Goal: Submit feedback/report problem: Submit feedback/report problem

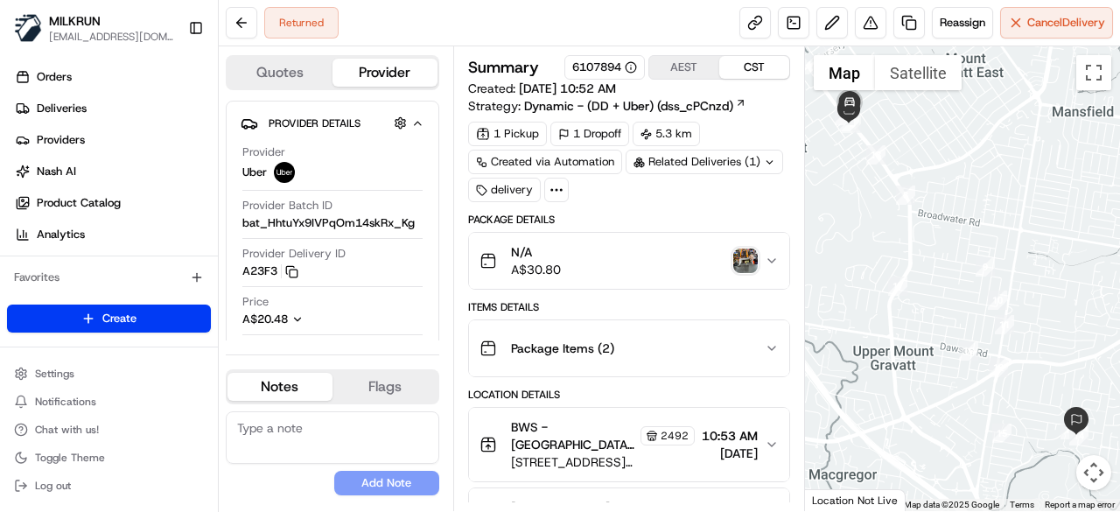
click at [747, 265] on img "button" at bounding box center [745, 261] width 25 height 25
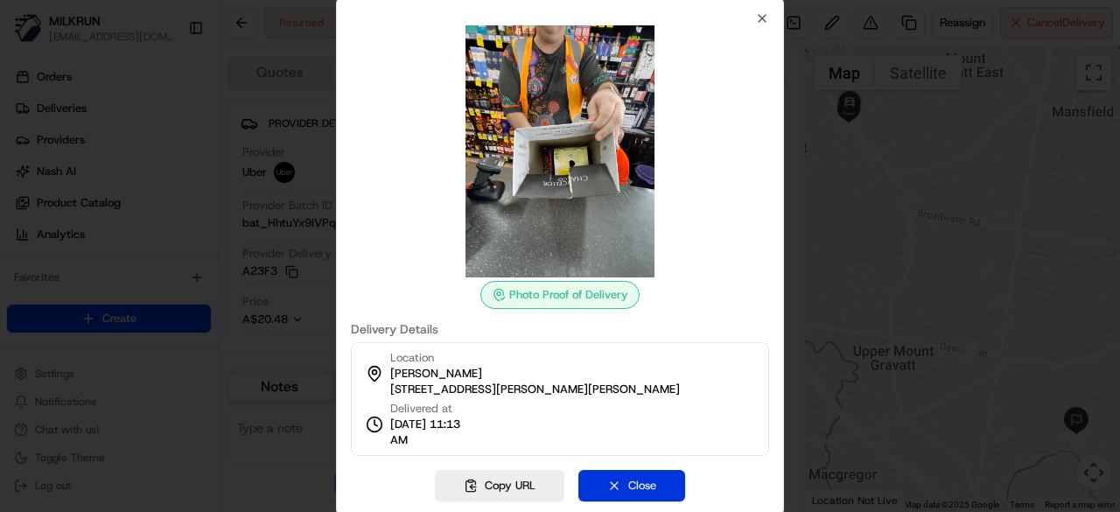
click at [631, 480] on button "Close" at bounding box center [631, 486] width 107 height 32
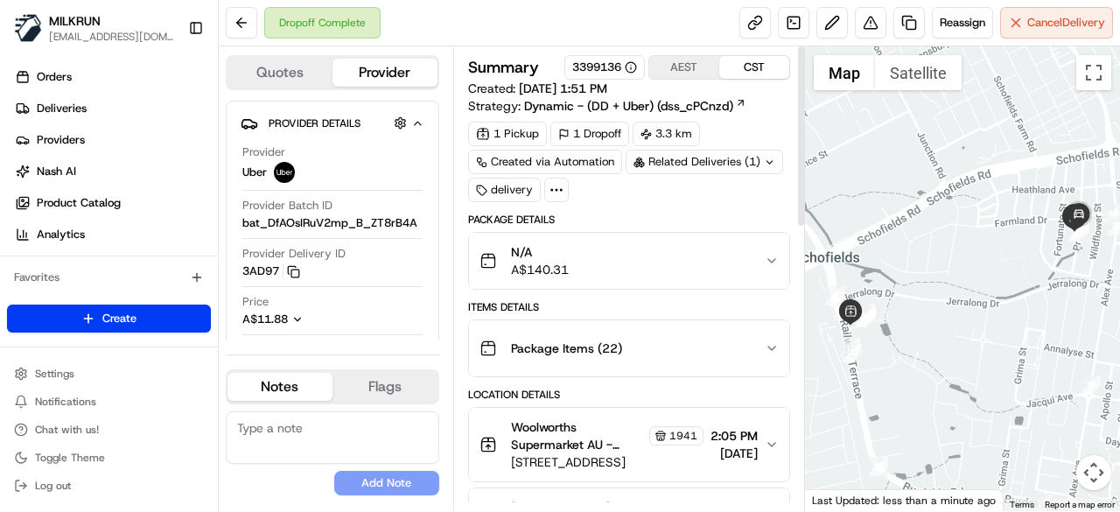
click at [764, 164] on icon at bounding box center [769, 162] width 11 height 11
click at [676, 31] on div "Dropoff Complete Reassign Cancel Delivery" at bounding box center [669, 23] width 901 height 46
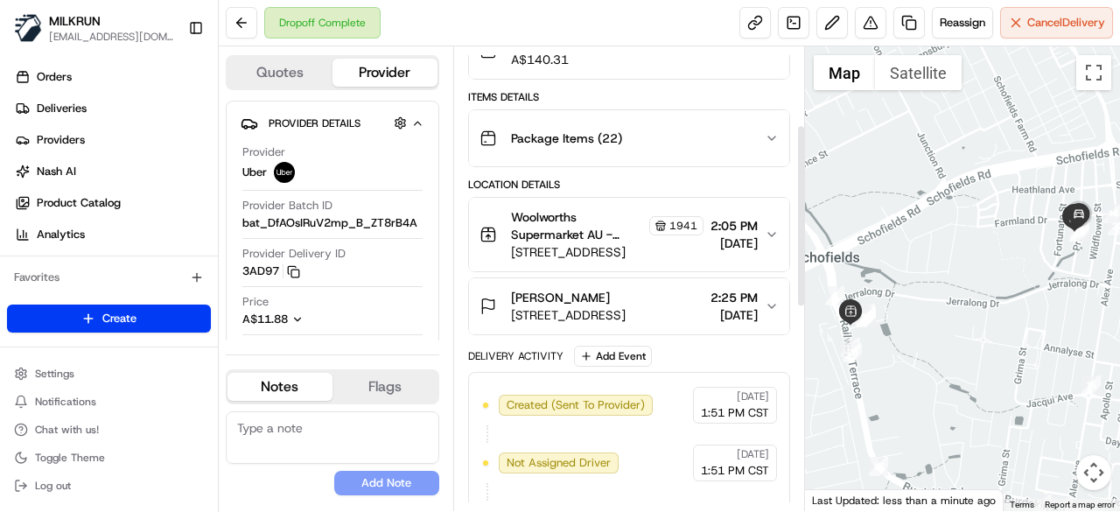
scroll to position [187, 0]
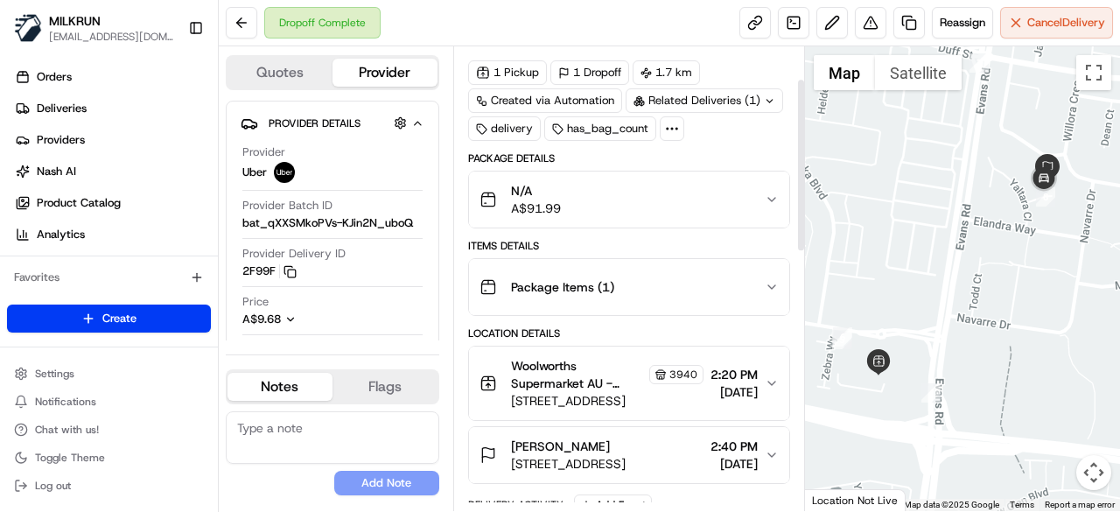
scroll to position [88, 0]
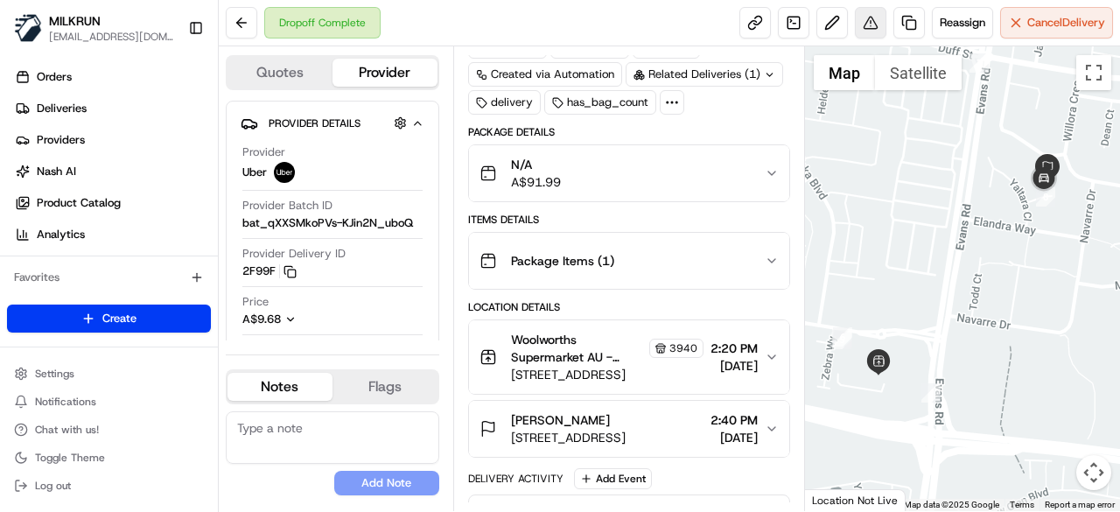
click at [866, 26] on button at bounding box center [871, 23] width 32 height 32
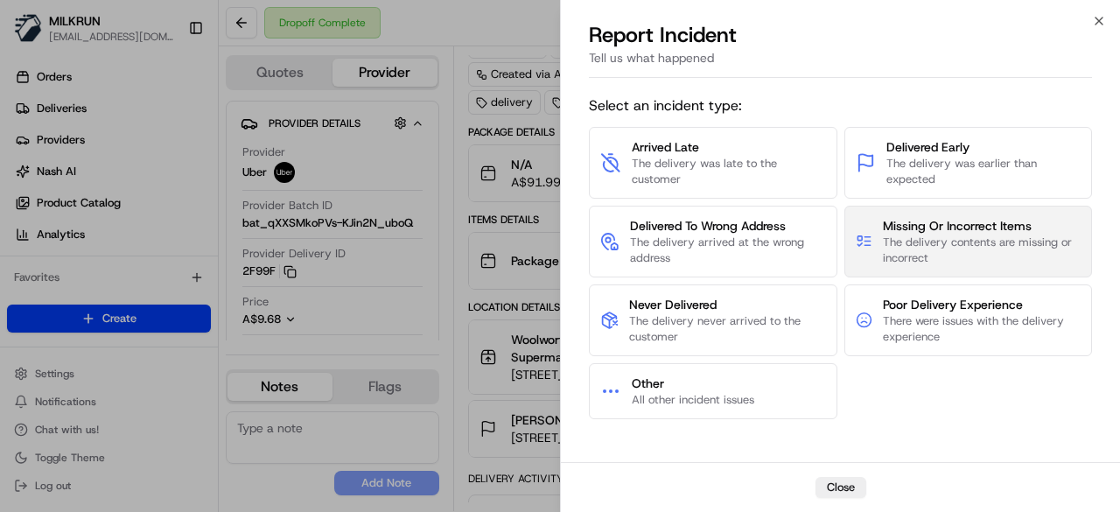
click at [948, 221] on span "Missing Or Incorrect Items" at bounding box center [982, 226] width 198 height 18
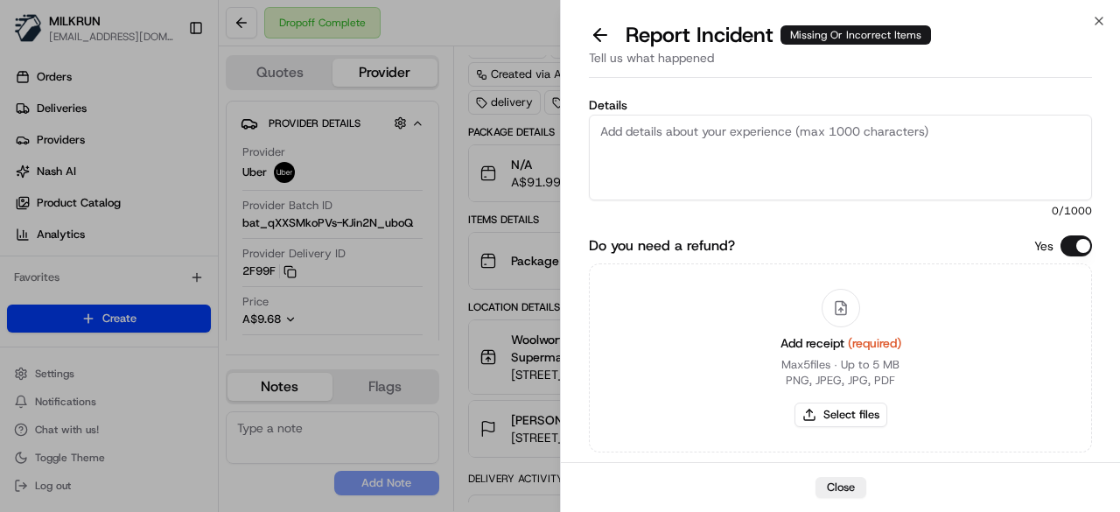
click at [725, 139] on textarea "Details" at bounding box center [840, 158] width 503 height 86
paste textarea "The customer was missing 3 items. Confirmed that it was already supplied to the…"
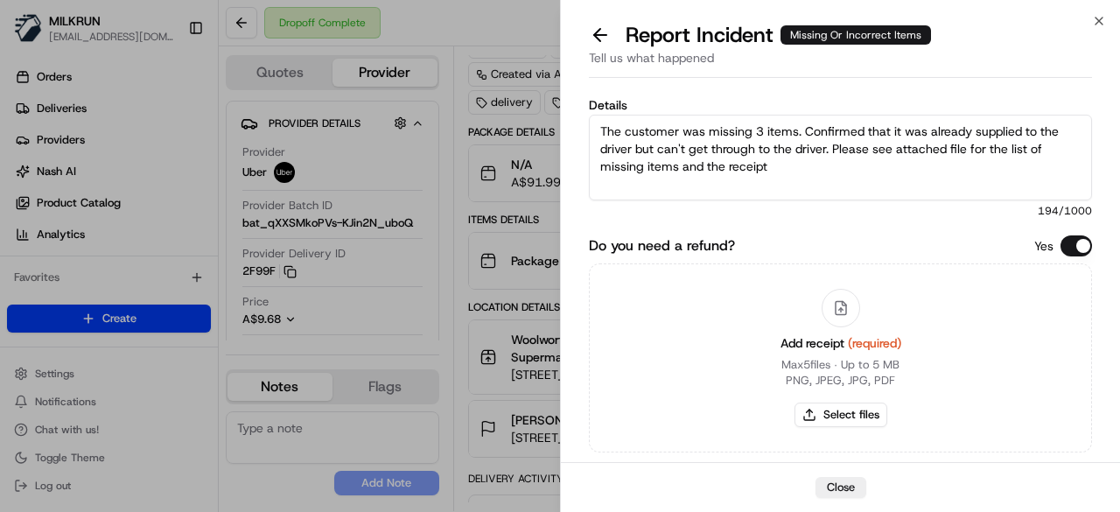
click at [762, 130] on textarea "The customer was missing 3 items. Confirmed that it was already supplied to the…" at bounding box center [840, 158] width 503 height 86
type textarea "The customer was missing 7 items. Confirmed that it was already supplied to the…"
click at [861, 410] on button "Select files" at bounding box center [841, 415] width 93 height 25
type input "C:\fakepath\missing items.png"
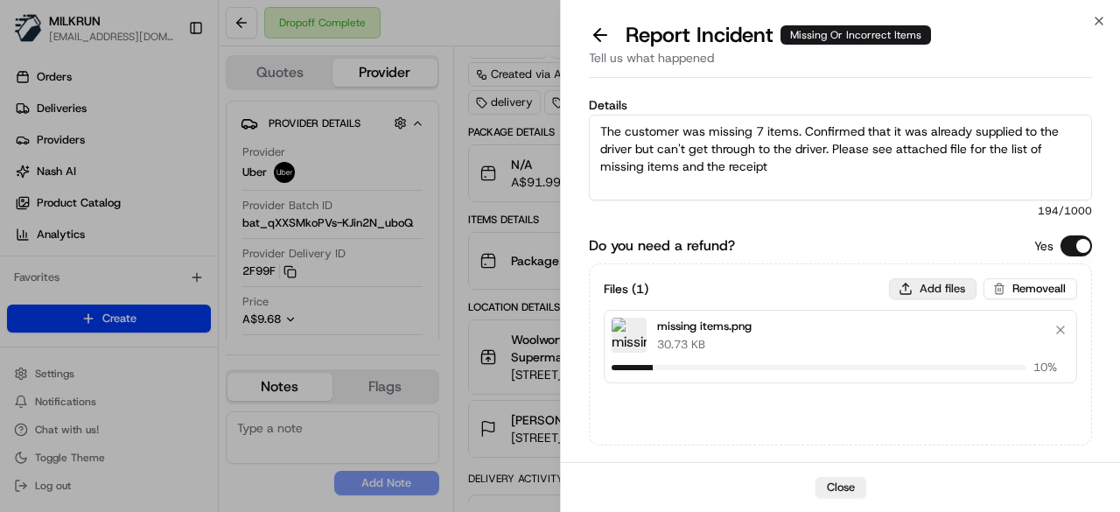
click at [937, 287] on button "Add files" at bounding box center [933, 288] width 88 height 21
type input "C:\fakepath\receipt.pdf"
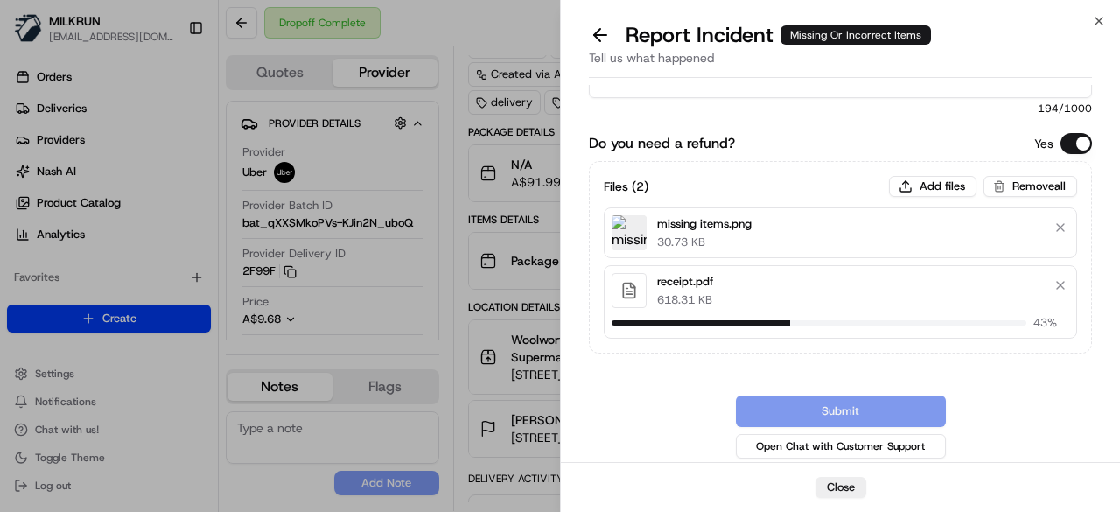
scroll to position [94, 0]
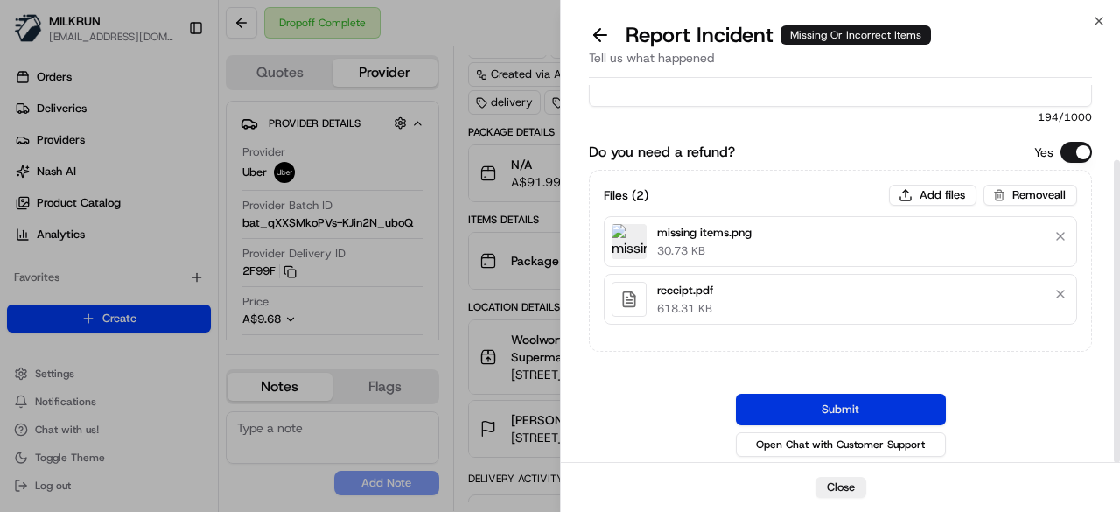
click at [900, 410] on button "Submit" at bounding box center [841, 410] width 210 height 32
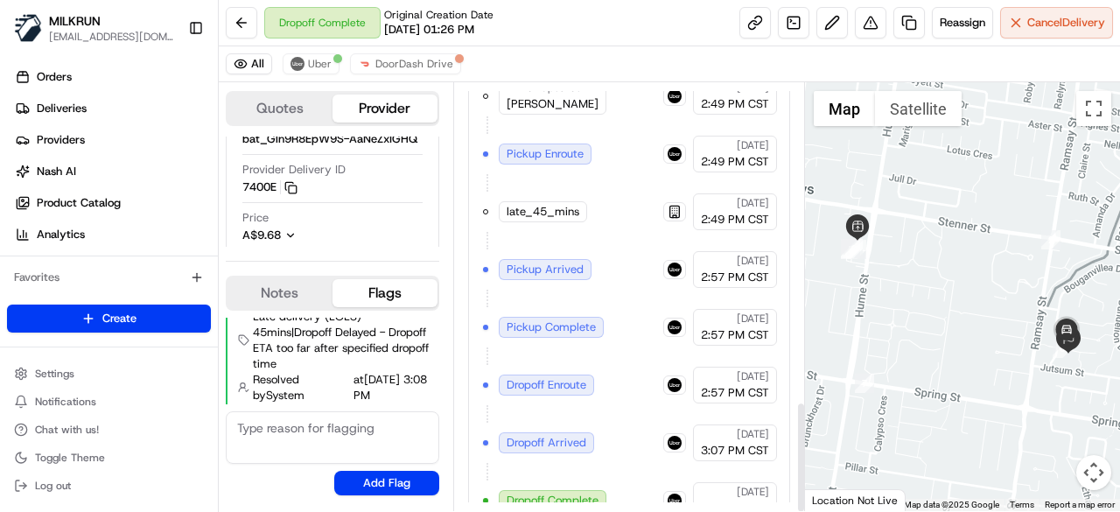
scroll to position [1232, 0]
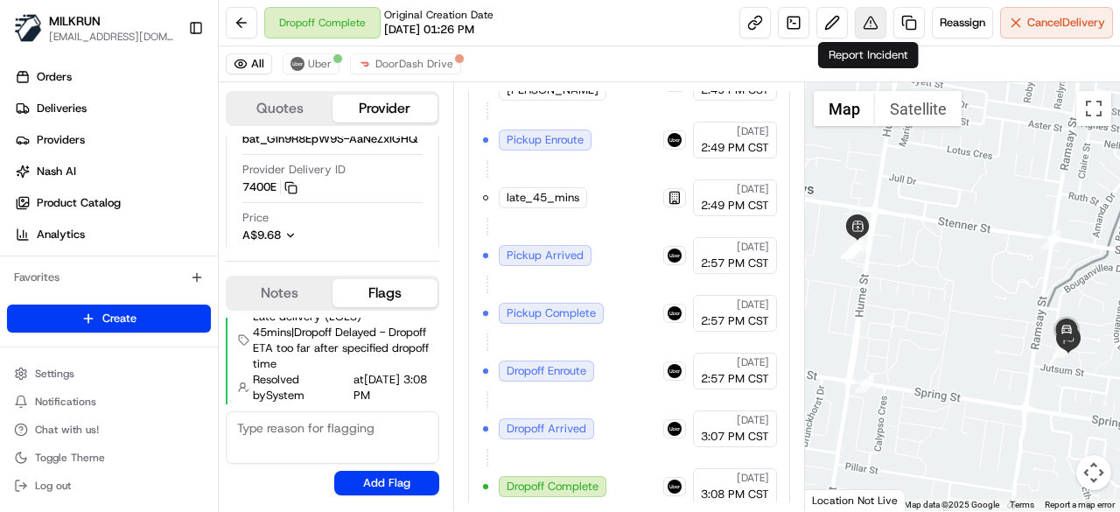
click at [879, 24] on button at bounding box center [871, 23] width 32 height 32
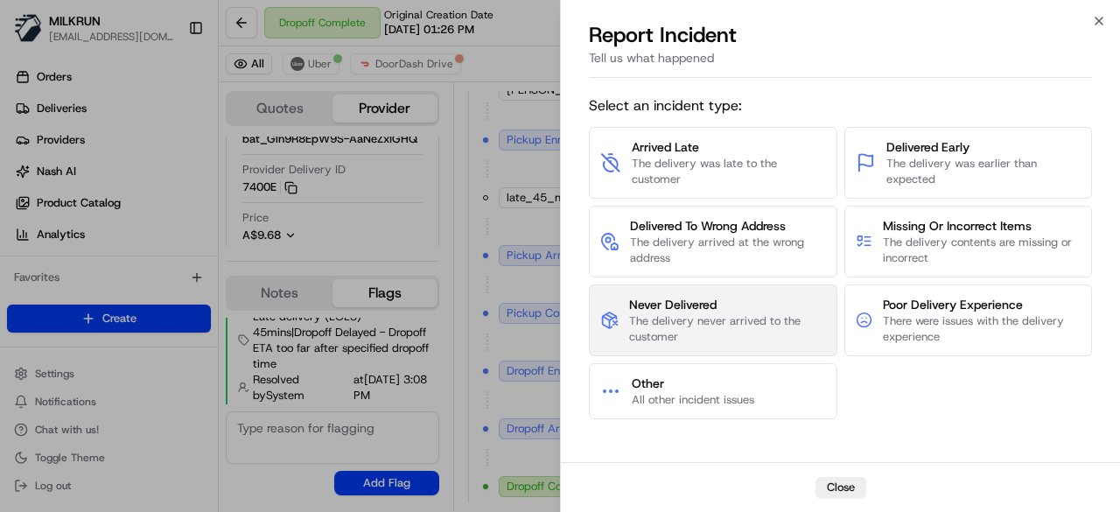
click at [740, 309] on span "Never Delivered" at bounding box center [727, 305] width 196 height 18
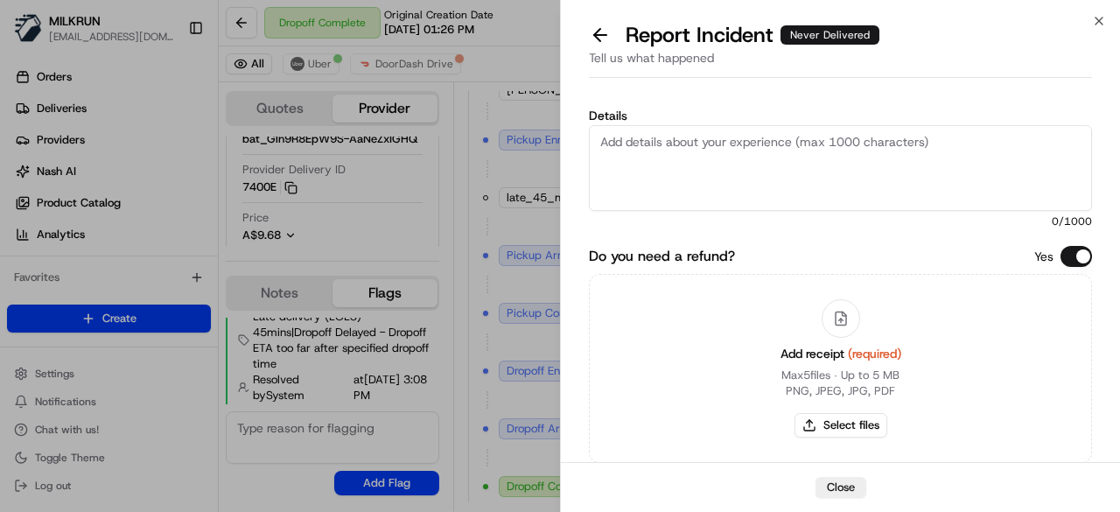
click at [741, 167] on textarea "Details" at bounding box center [840, 168] width 503 height 86
paste textarea "Customer didn't receive the order. Confirmed with the store that one of the dri…"
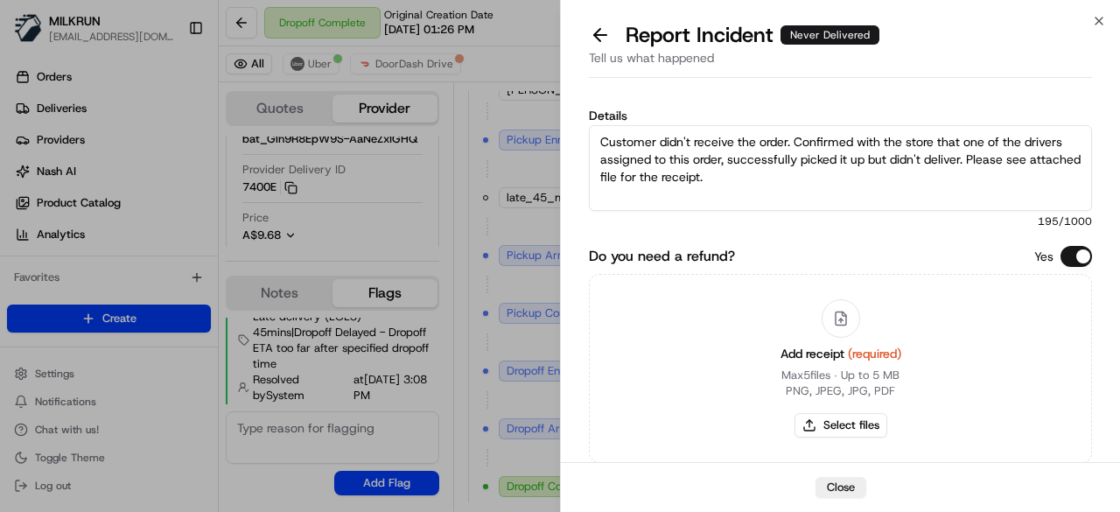
drag, startPoint x: 1001, startPoint y: 140, endPoint x: 1005, endPoint y: 187, distance: 47.4
click at [1002, 167] on textarea "Customer didn't receive the order. Confirmed with the store that one of the dri…" at bounding box center [840, 168] width 503 height 86
click at [1026, 142] on textarea "Customer didn't receive the order. Confirmed with the store that this drivers a…" at bounding box center [840, 168] width 503 height 86
click at [698, 181] on textarea "Customer didn't receive the order. Confirmed with the store that this driver as…" at bounding box center [840, 168] width 503 height 86
type textarea "Customer didn't receive the order. Confirmed with the store that this driver as…"
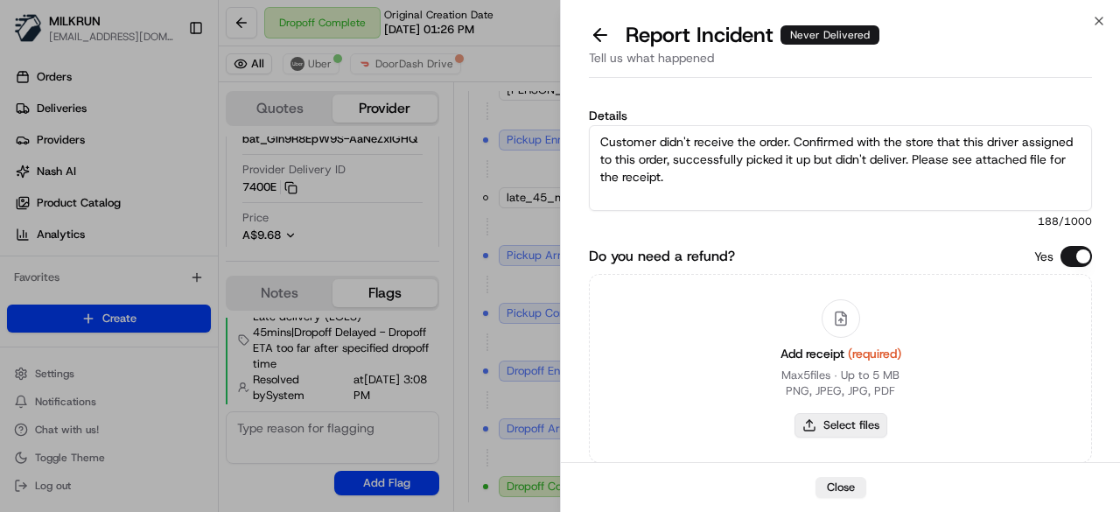
click at [852, 421] on button "Select files" at bounding box center [841, 425] width 93 height 25
click at [868, 416] on button "Select files" at bounding box center [841, 425] width 93 height 25
type input "C:\fakepath\receipt.pdf"
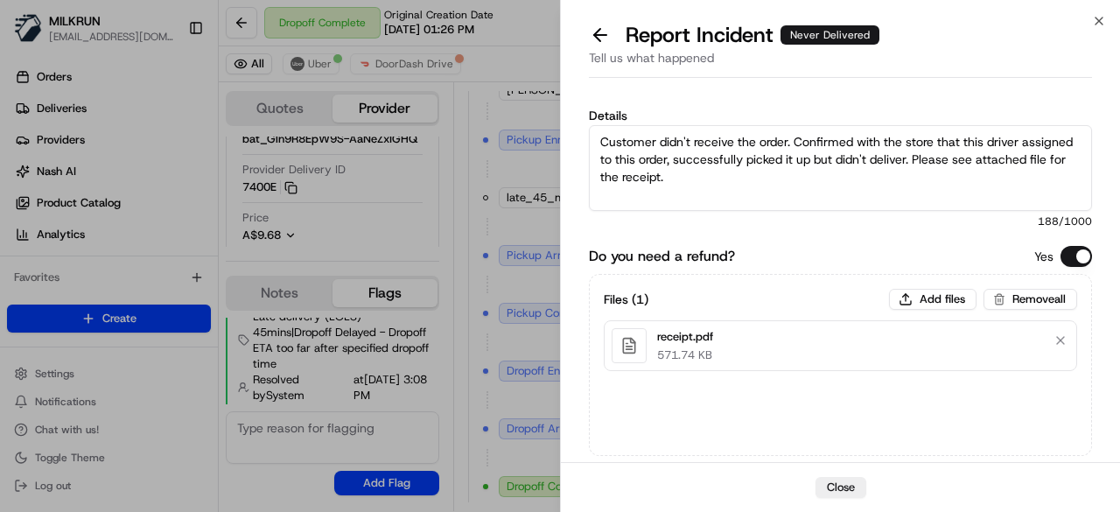
drag, startPoint x: 935, startPoint y: 139, endPoint x: 945, endPoint y: 209, distance: 70.8
click at [935, 144] on textarea "Customer didn't receive the order. Confirmed with the store that this driver as…" at bounding box center [840, 168] width 503 height 86
drag, startPoint x: 732, startPoint y: 162, endPoint x: 857, endPoint y: 180, distance: 126.5
click at [857, 180] on textarea "Customer didn't receive the order. Confirmed with the store and with Uber custo…" at bounding box center [840, 168] width 503 height 86
click at [957, 164] on textarea "Customer didn't receive the order. Confirmed with the store and with Uber custo…" at bounding box center [840, 168] width 503 height 86
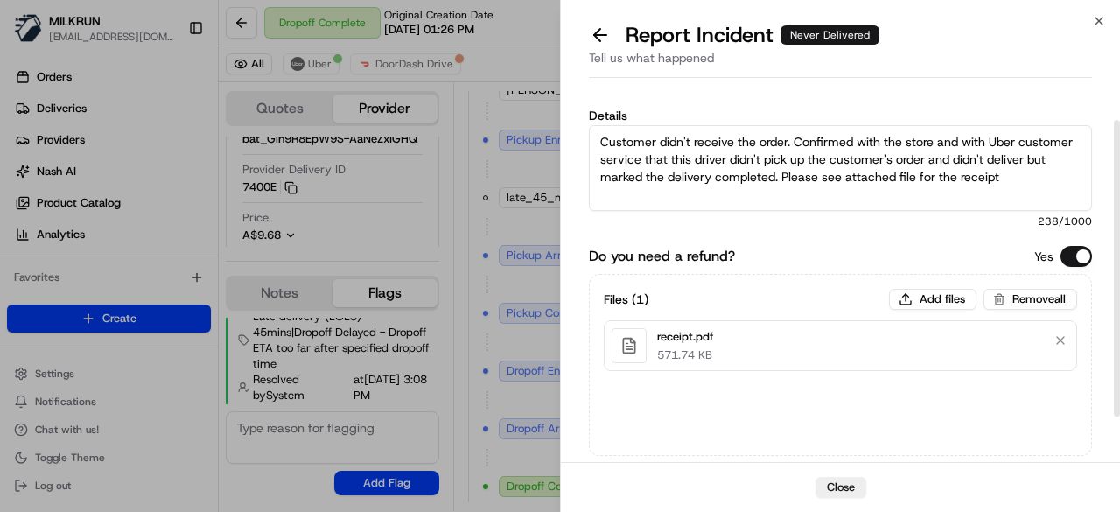
scroll to position [104, 0]
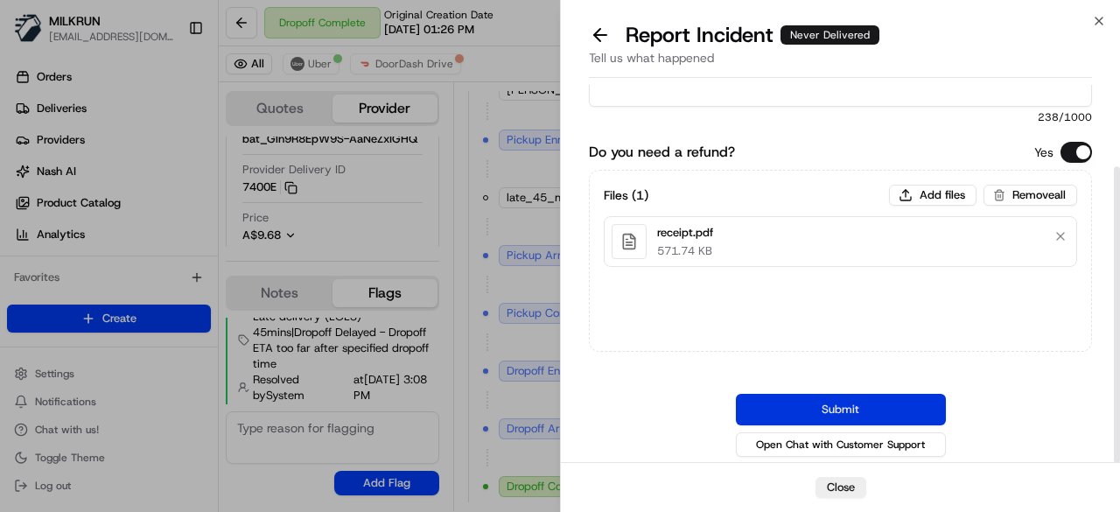
type textarea "Customer didn't receive the order. Confirmed with the store and with Uber custo…"
click at [830, 396] on button "Submit" at bounding box center [841, 410] width 210 height 32
